Goal: Check status: Check status

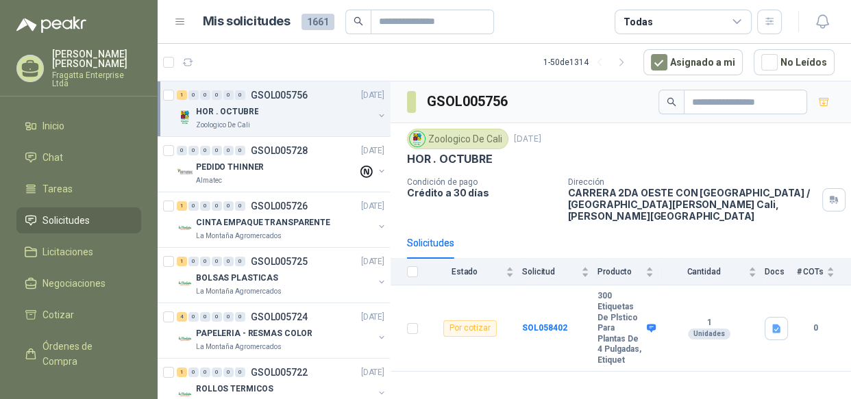
click at [709, 13] on div "Todas" at bounding box center [682, 22] width 137 height 25
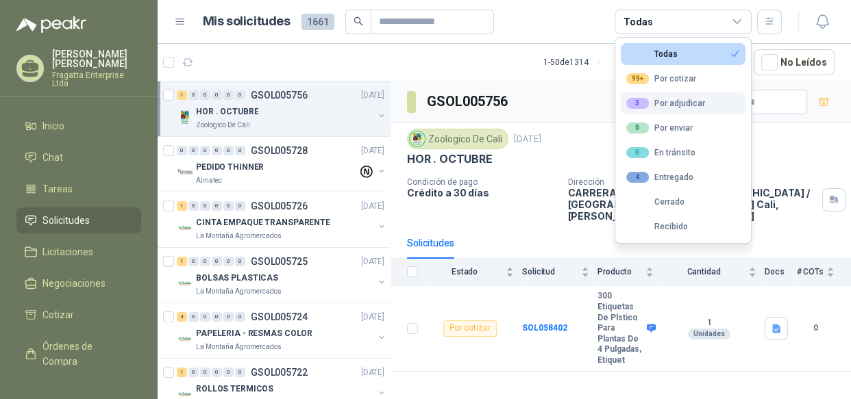
click at [684, 98] on div "3 Por adjudicar" at bounding box center [665, 103] width 79 height 11
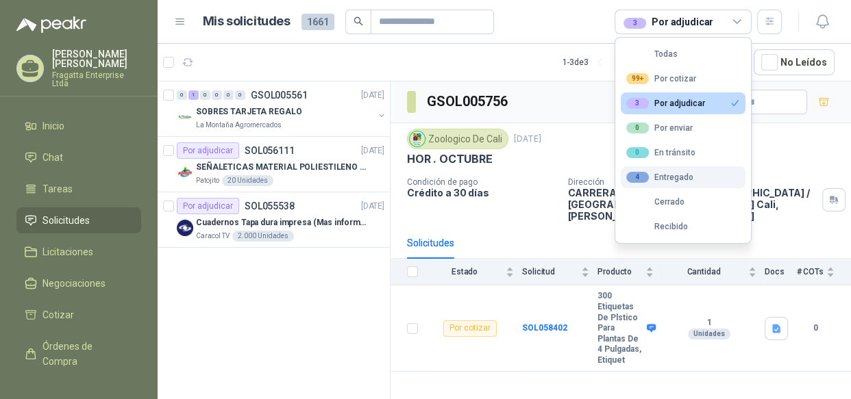
click at [681, 171] on button "4 Entregado" at bounding box center [683, 177] width 125 height 22
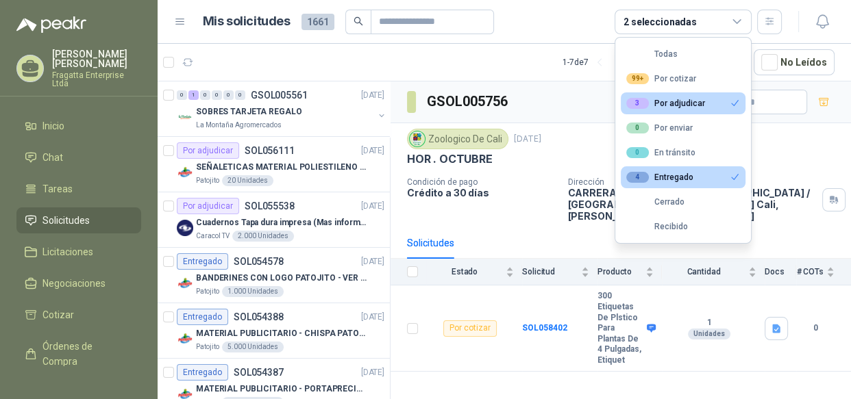
click at [677, 98] on div "3 Por adjudicar" at bounding box center [665, 103] width 79 height 11
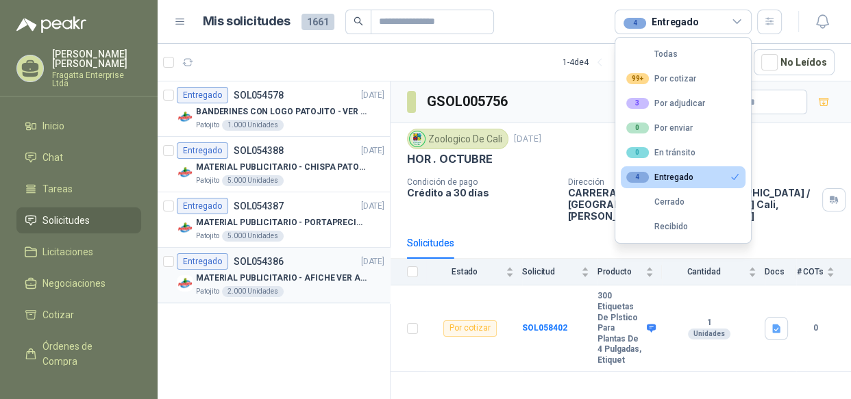
click at [310, 264] on div "Entregado SOL054386 [DATE]" at bounding box center [281, 261] width 208 height 16
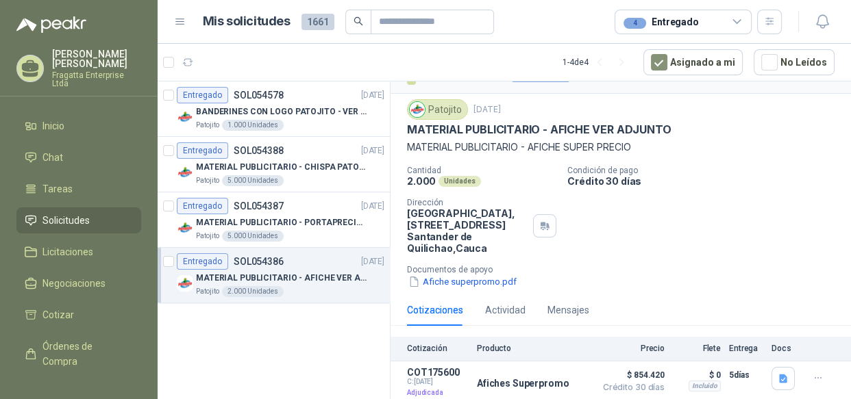
scroll to position [31, 0]
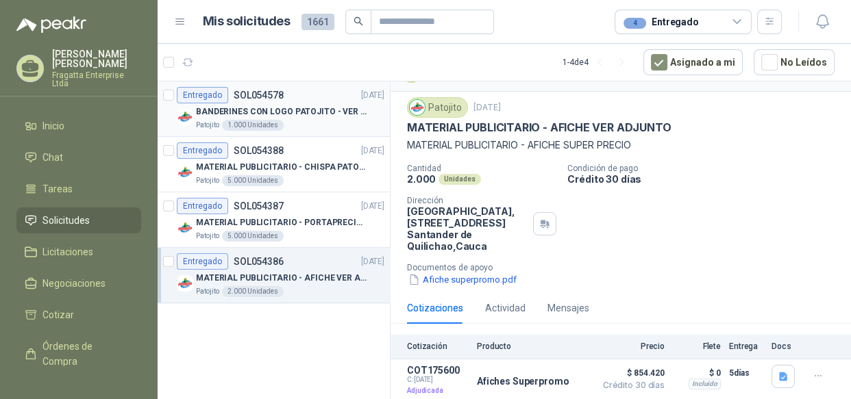
click at [305, 121] on div "Patojito 1.000 Unidades" at bounding box center [290, 125] width 188 height 11
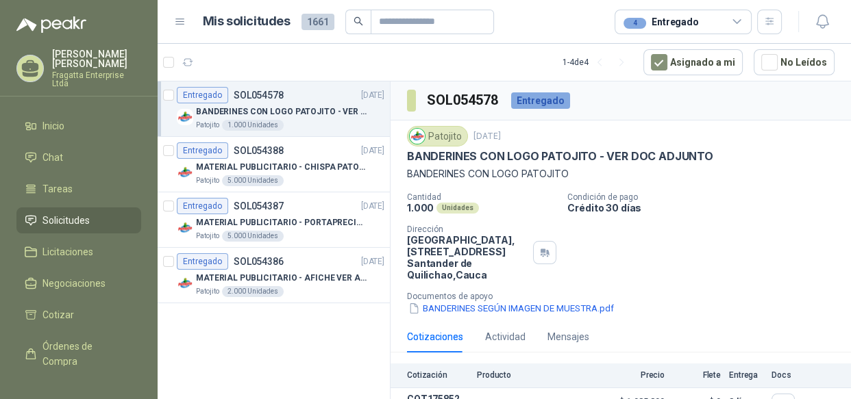
scroll to position [31, 0]
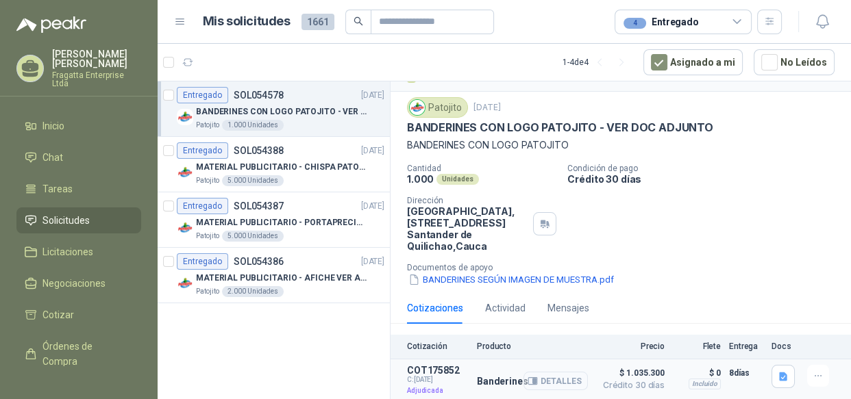
click at [541, 381] on button "Detalles" at bounding box center [555, 381] width 64 height 18
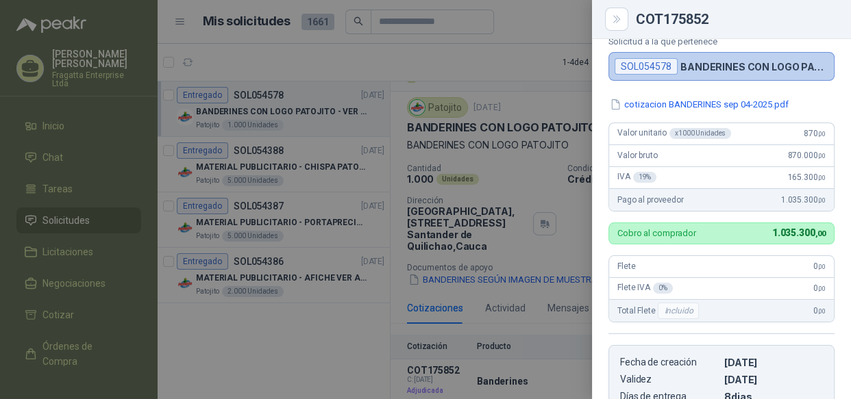
scroll to position [0, 0]
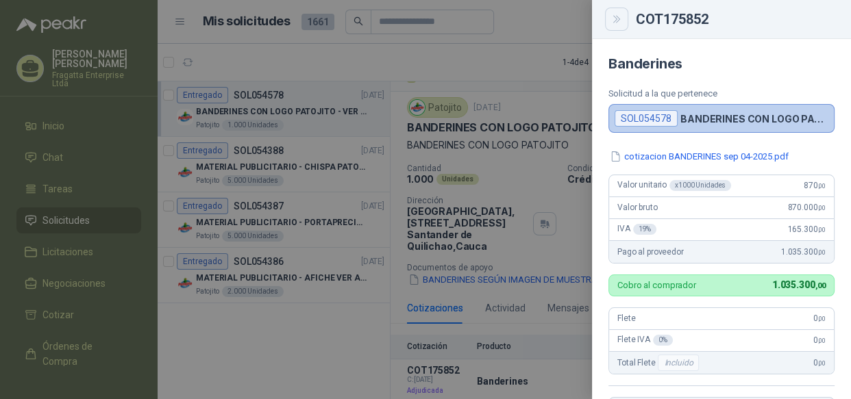
click at [616, 16] on icon "Close" at bounding box center [617, 20] width 12 height 12
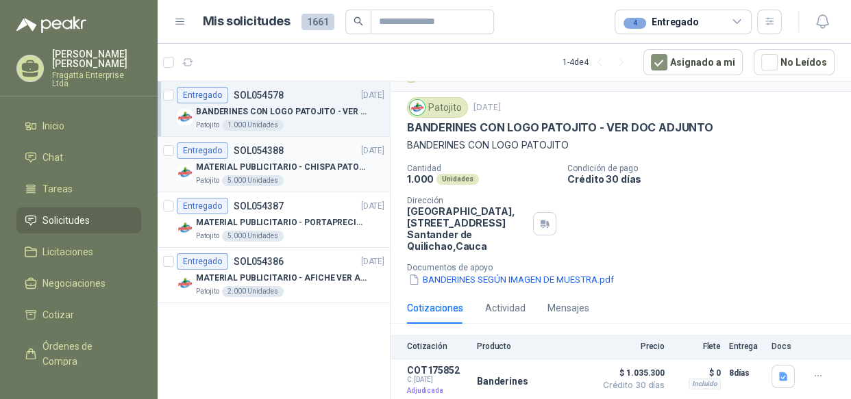
click at [308, 170] on p "MATERIAL PUBLICITARIO - CHISPA PATOJITO VER ADJUNTO" at bounding box center [281, 167] width 171 height 13
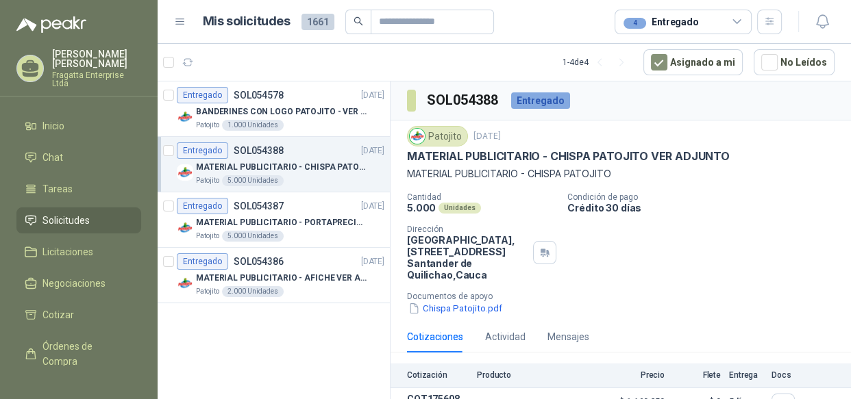
scroll to position [31, 0]
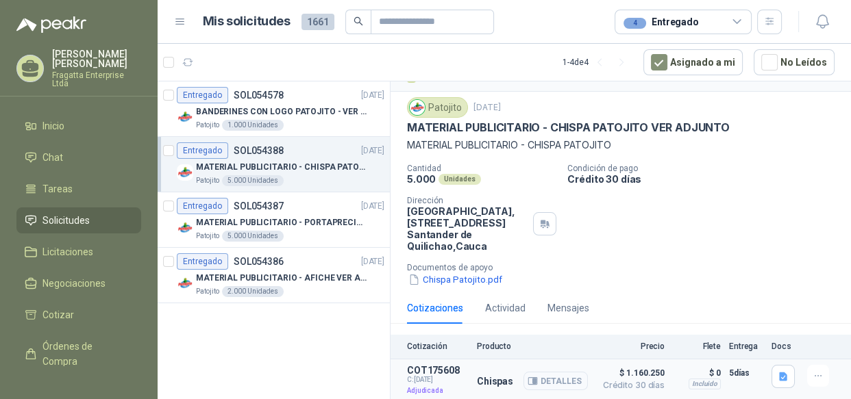
click at [529, 383] on button "Detalles" at bounding box center [555, 381] width 64 height 18
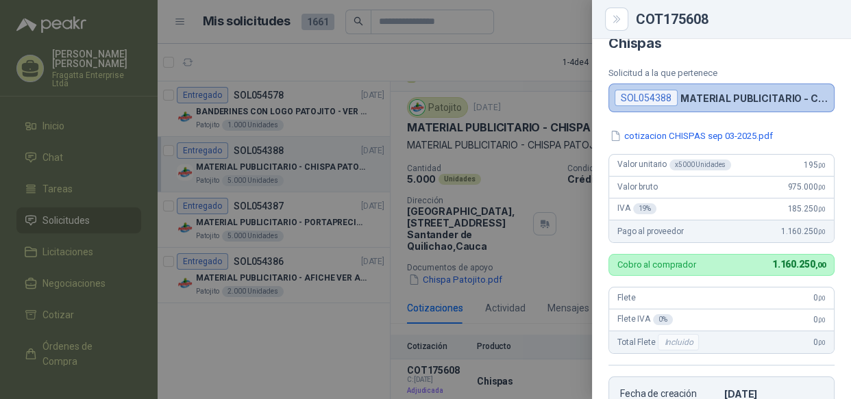
scroll to position [0, 0]
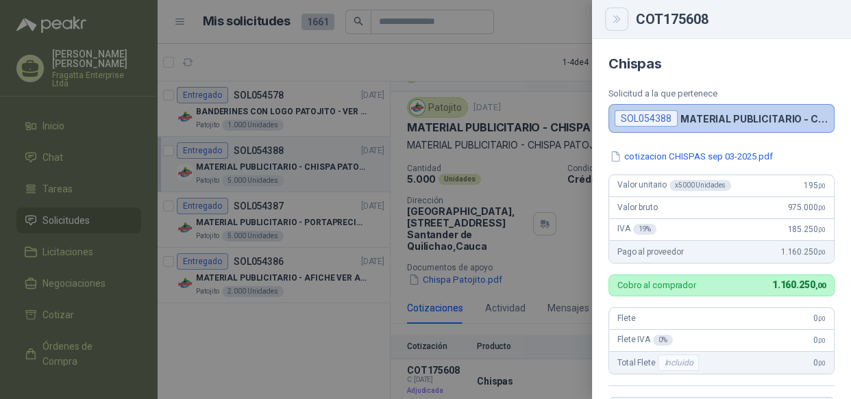
click at [611, 21] on icon "Close" at bounding box center [617, 20] width 12 height 12
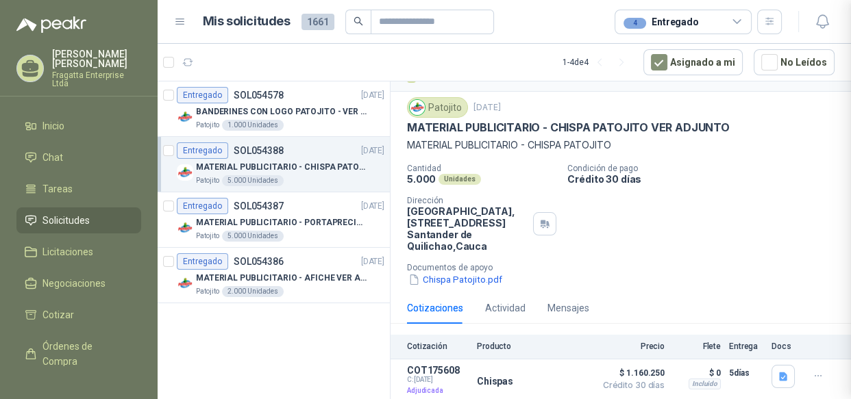
scroll to position [312, 0]
click at [318, 205] on div "Entregado SOL054387 [DATE]" at bounding box center [281, 206] width 208 height 16
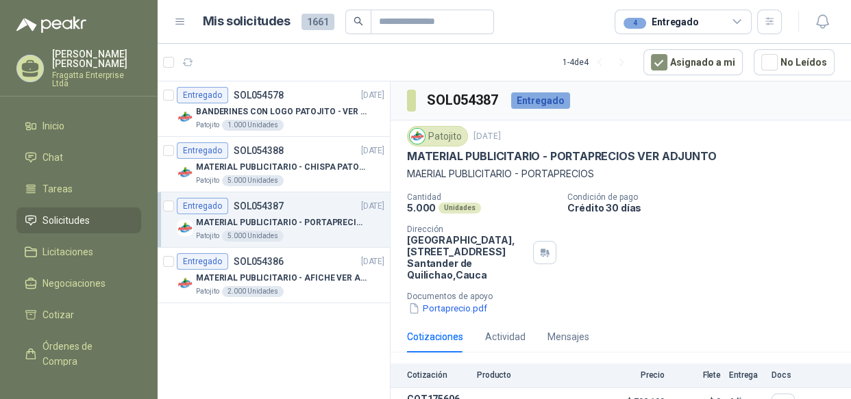
scroll to position [31, 0]
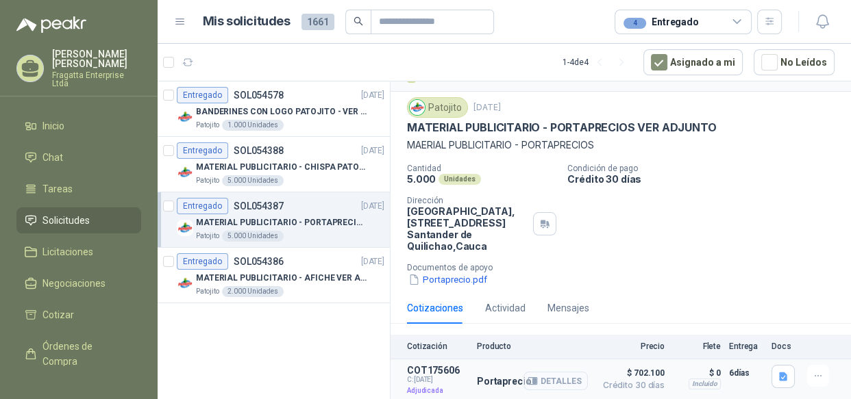
click at [551, 379] on button "Detalles" at bounding box center [555, 381] width 64 height 18
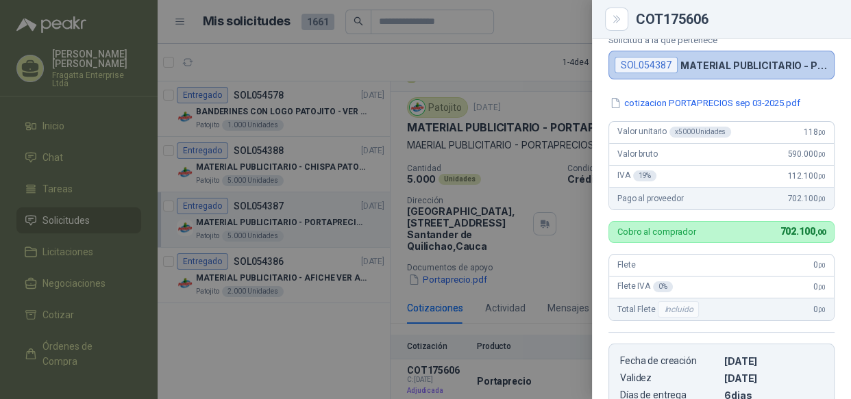
scroll to position [43, 0]
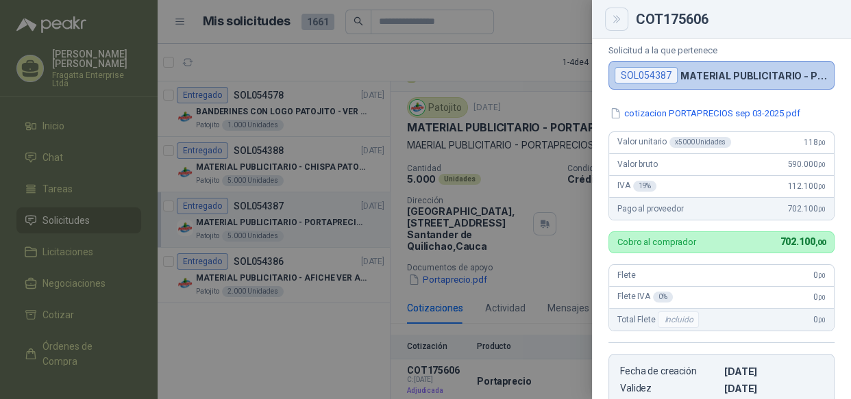
click at [613, 20] on icon "Close" at bounding box center [617, 20] width 12 height 12
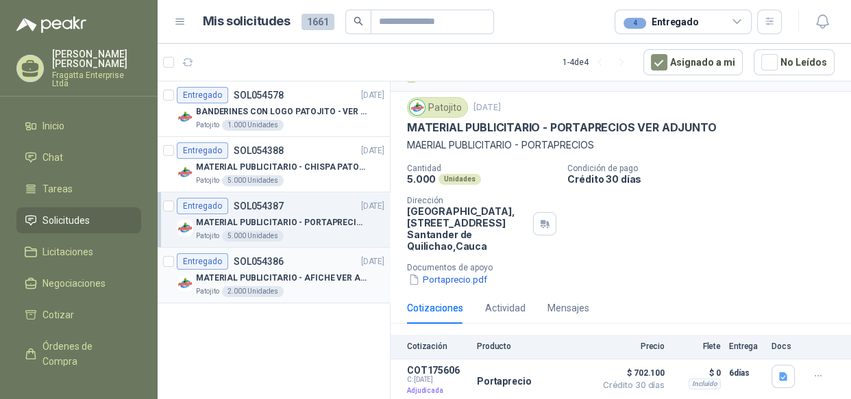
click at [368, 275] on div "MATERIAL PUBLICITARIO - AFICHE VER ADJUNTO" at bounding box center [290, 278] width 188 height 16
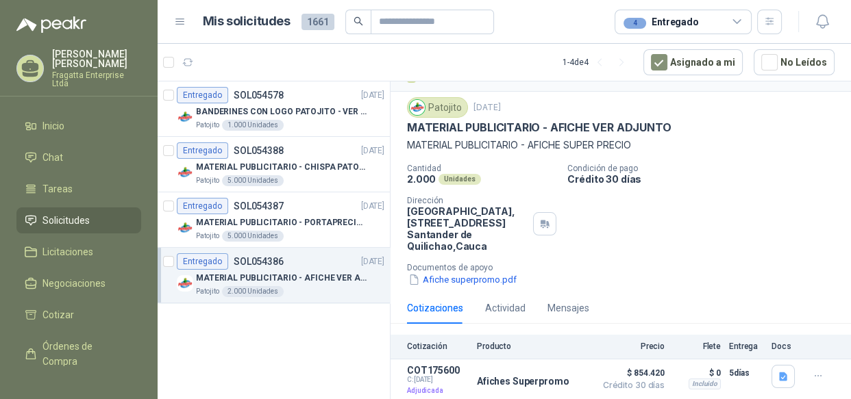
scroll to position [31, 0]
click at [563, 381] on button "Detalles" at bounding box center [555, 381] width 64 height 18
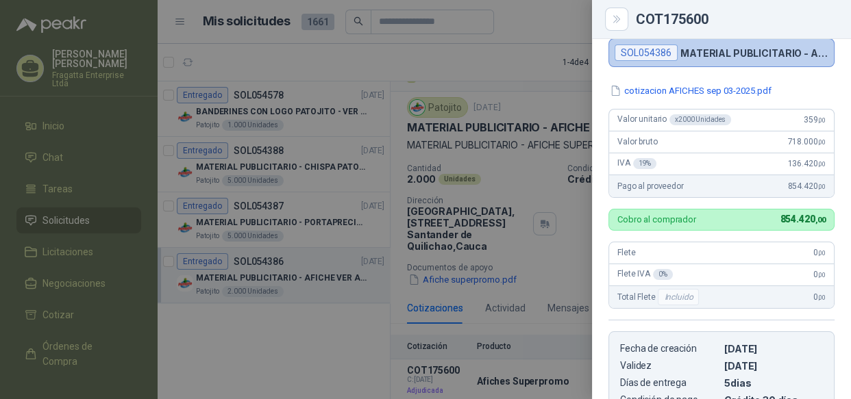
scroll to position [48, 0]
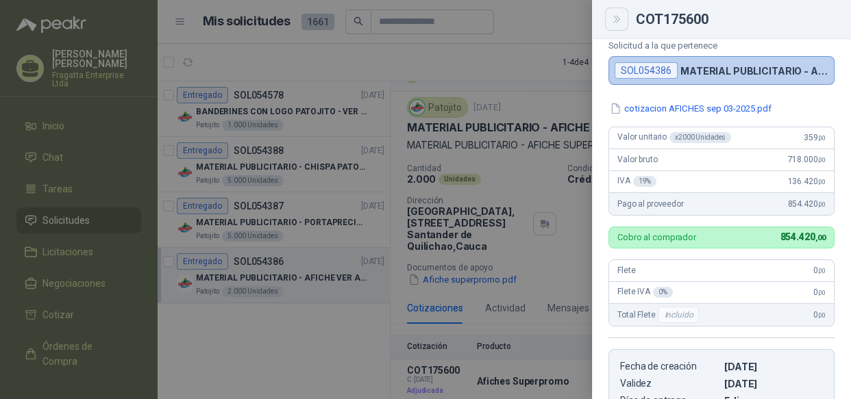
click at [618, 20] on icon "Close" at bounding box center [616, 19] width 6 height 7
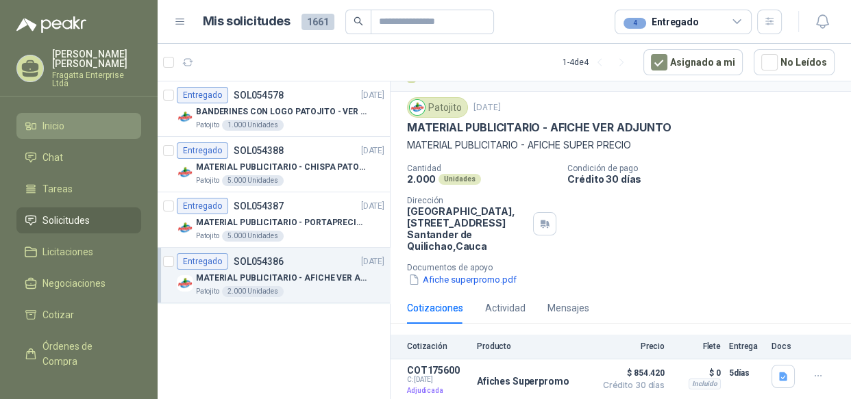
click at [64, 118] on span "Inicio" at bounding box center [53, 125] width 22 height 15
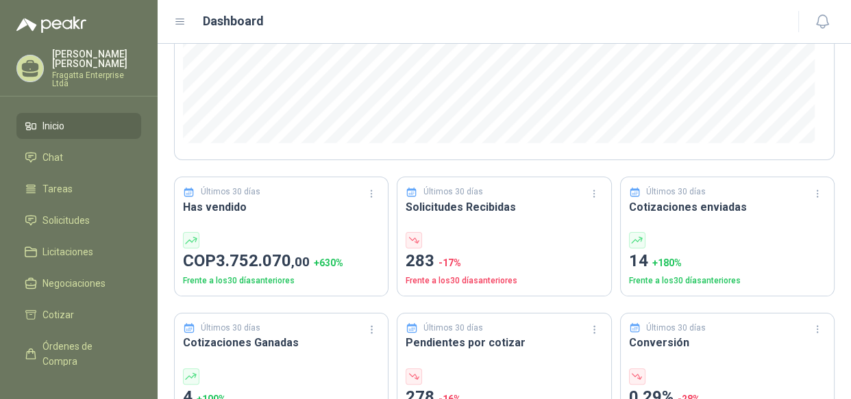
scroll to position [342, 0]
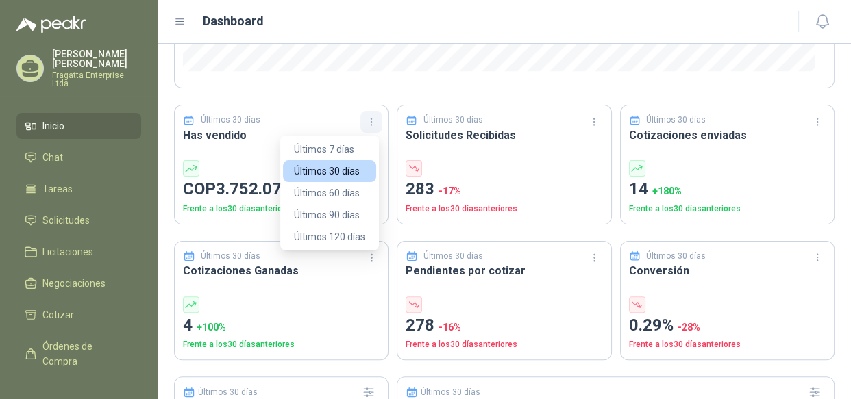
click at [376, 125] on button "button" at bounding box center [371, 122] width 22 height 22
click at [372, 123] on icon "button" at bounding box center [372, 122] width 12 height 12
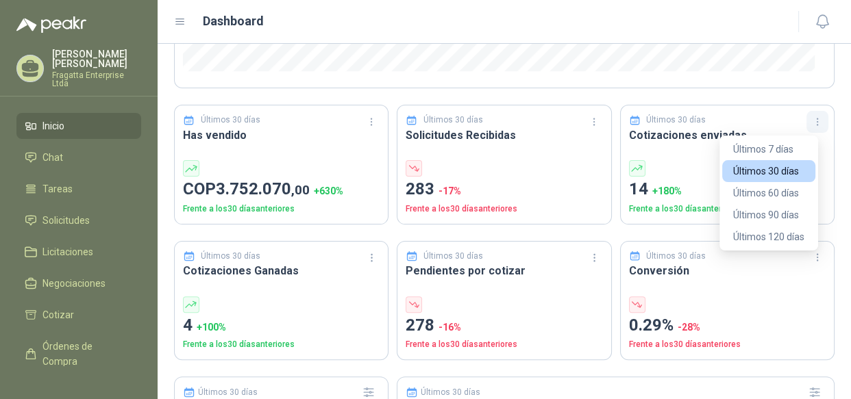
click at [812, 116] on icon "button" at bounding box center [818, 122] width 12 height 12
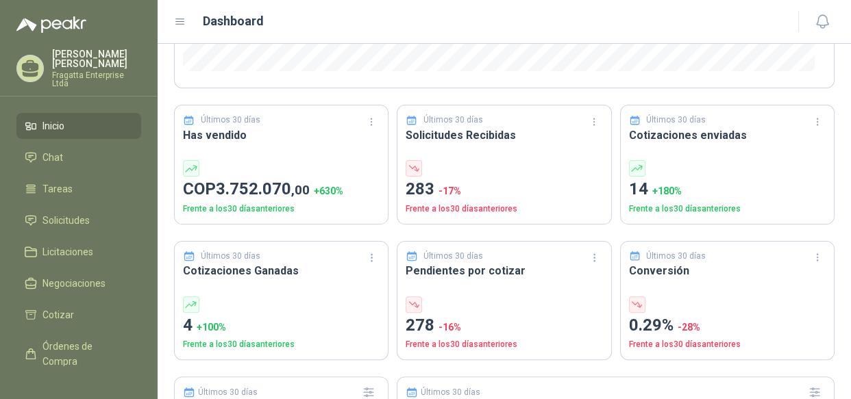
click at [827, 115] on section "Bienvenido de nuevo [PERSON_NAME] Últimos 30 días Estado de las Solicitudes Rec…" at bounding box center [504, 345] width 693 height 1286
click at [60, 118] on span "Inicio" at bounding box center [53, 125] width 22 height 15
